Goal: Find contact information: Find contact information

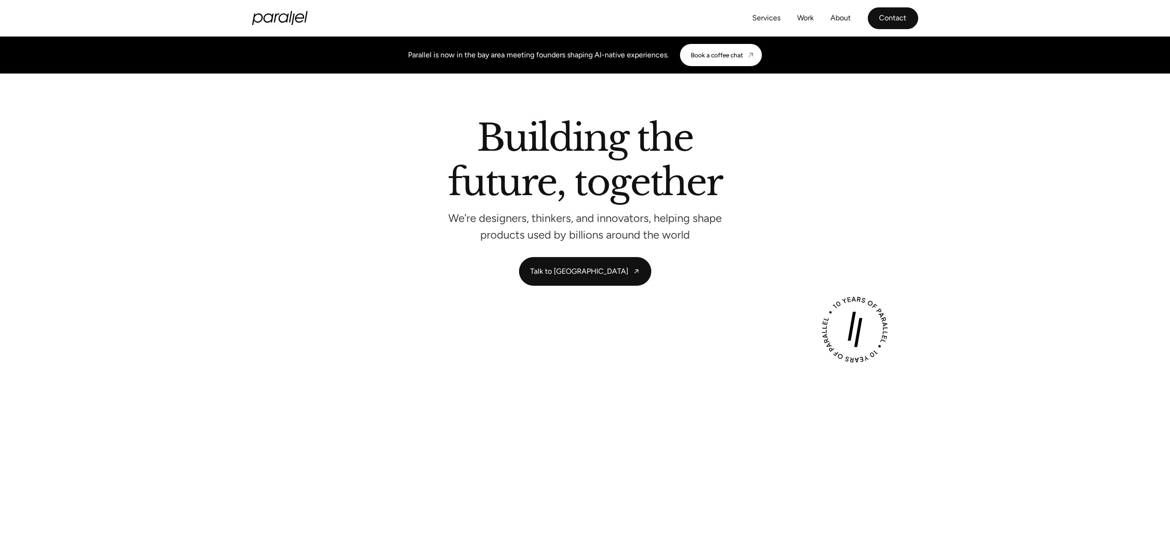
click at [900, 9] on link "Contact" at bounding box center [893, 18] width 50 height 22
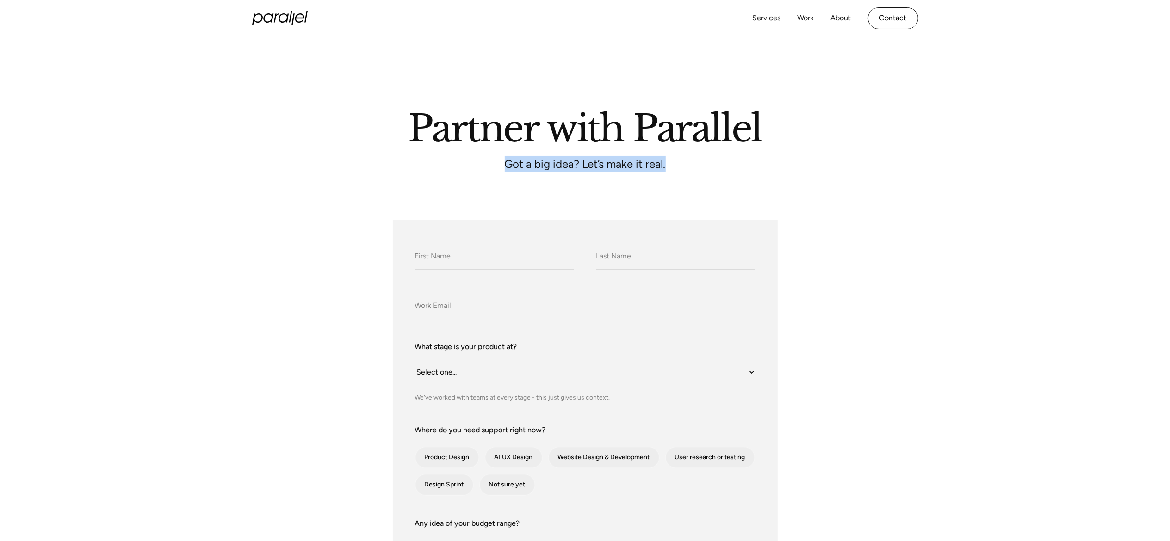
drag, startPoint x: 504, startPoint y: 166, endPoint x: 669, endPoint y: 167, distance: 164.8
click at [669, 167] on p "Got a big idea? Let’s make it real." at bounding box center [586, 165] width 278 height 8
click at [538, 167] on p "Got a big idea? Let’s make it real." at bounding box center [586, 165] width 278 height 8
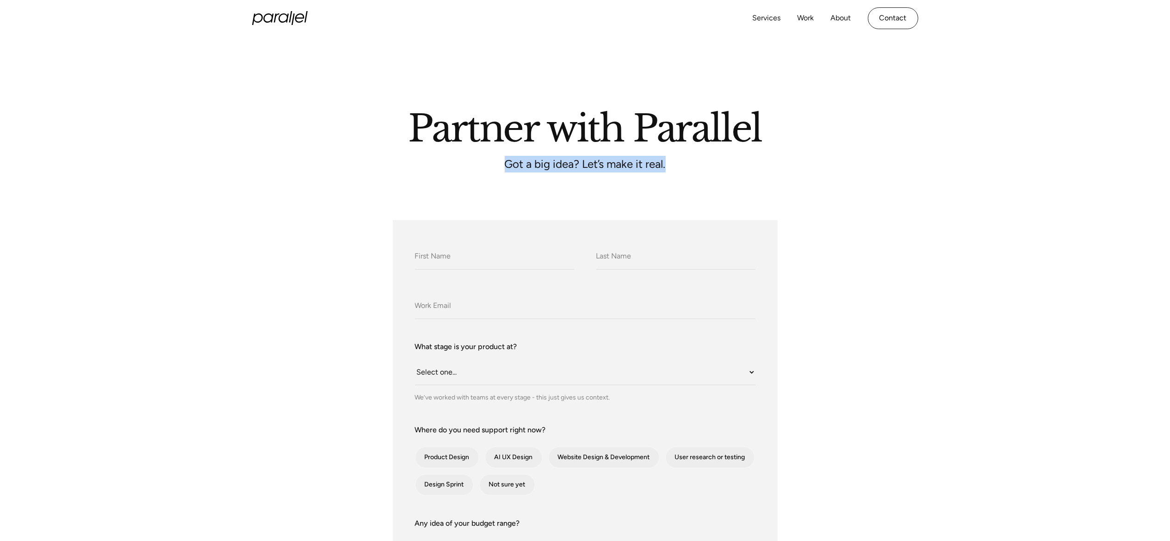
click at [488, 168] on p "Got a big idea? Let’s make it real." at bounding box center [586, 165] width 278 height 8
click at [271, 18] on icon "home" at bounding box center [280, 18] width 56 height 14
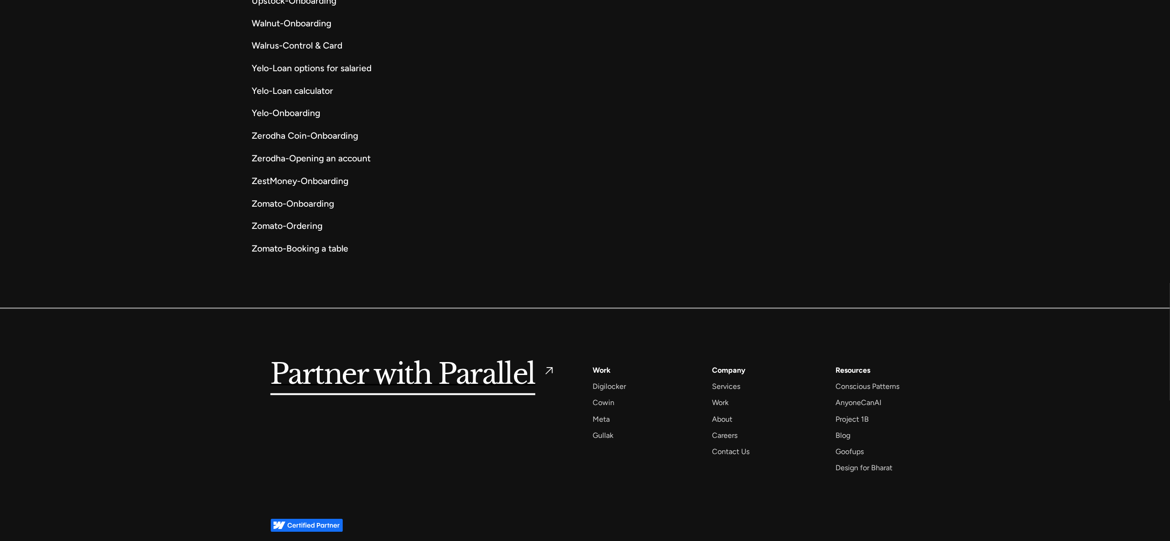
scroll to position [5246, 0]
